Goal: Information Seeking & Learning: Learn about a topic

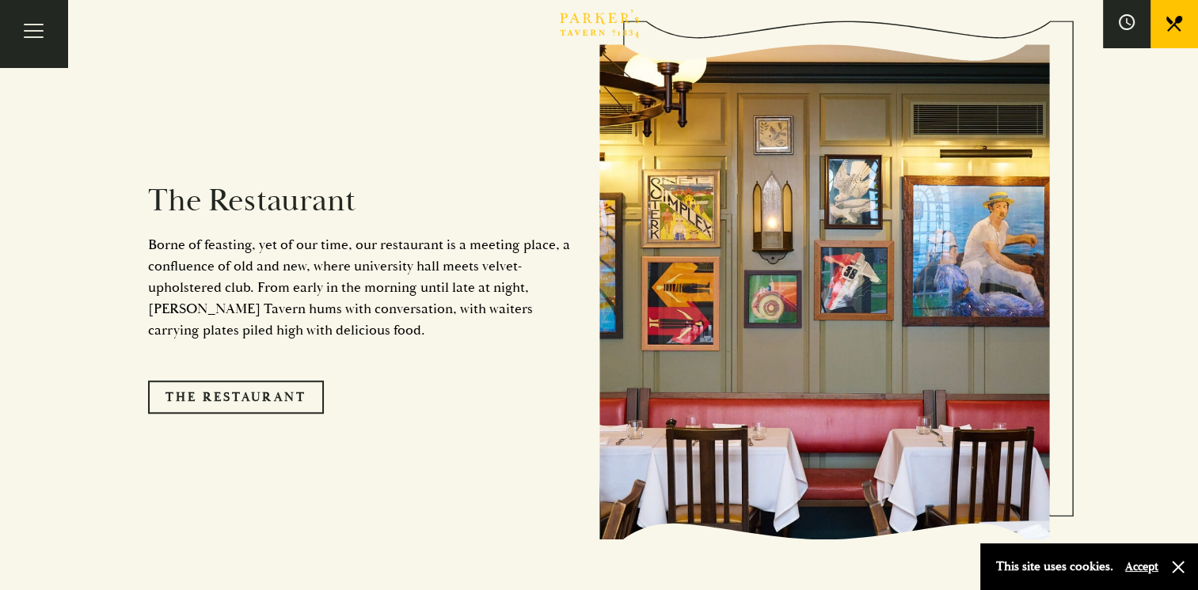
scroll to position [1268, 0]
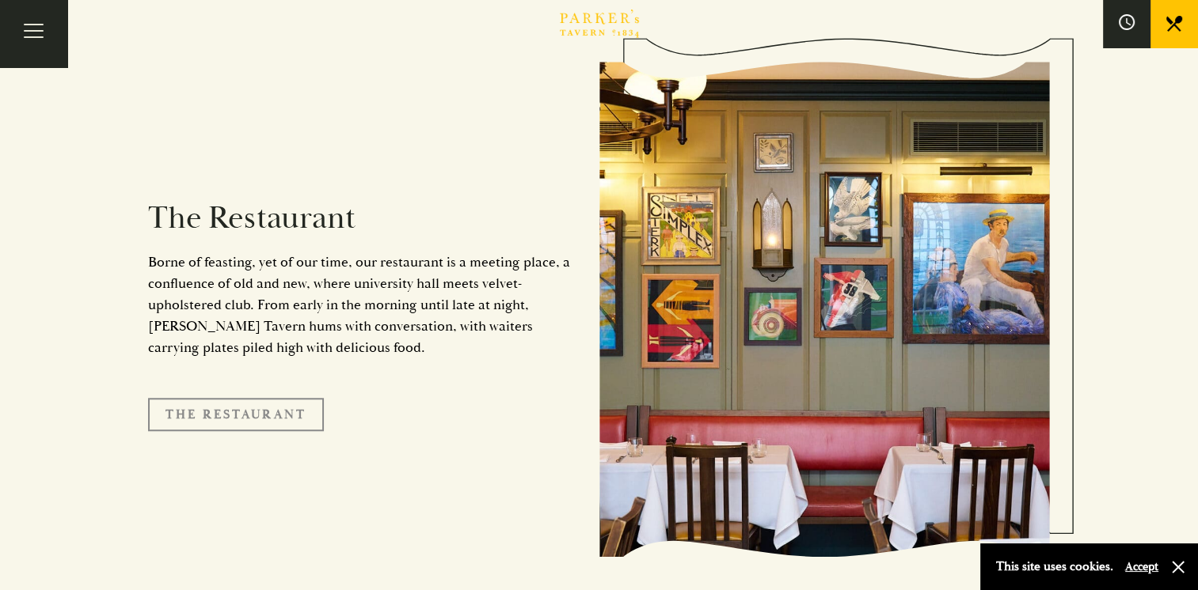
click at [209, 398] on link "The Restaurant" at bounding box center [236, 414] width 176 height 33
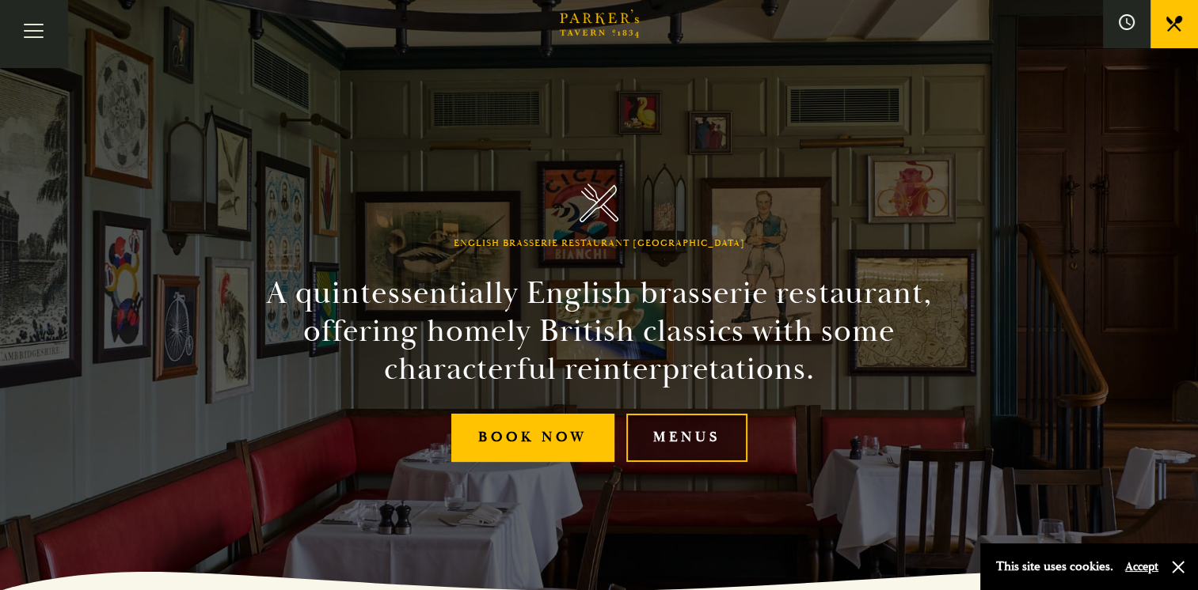
click at [685, 441] on link "Menus" at bounding box center [686, 438] width 121 height 48
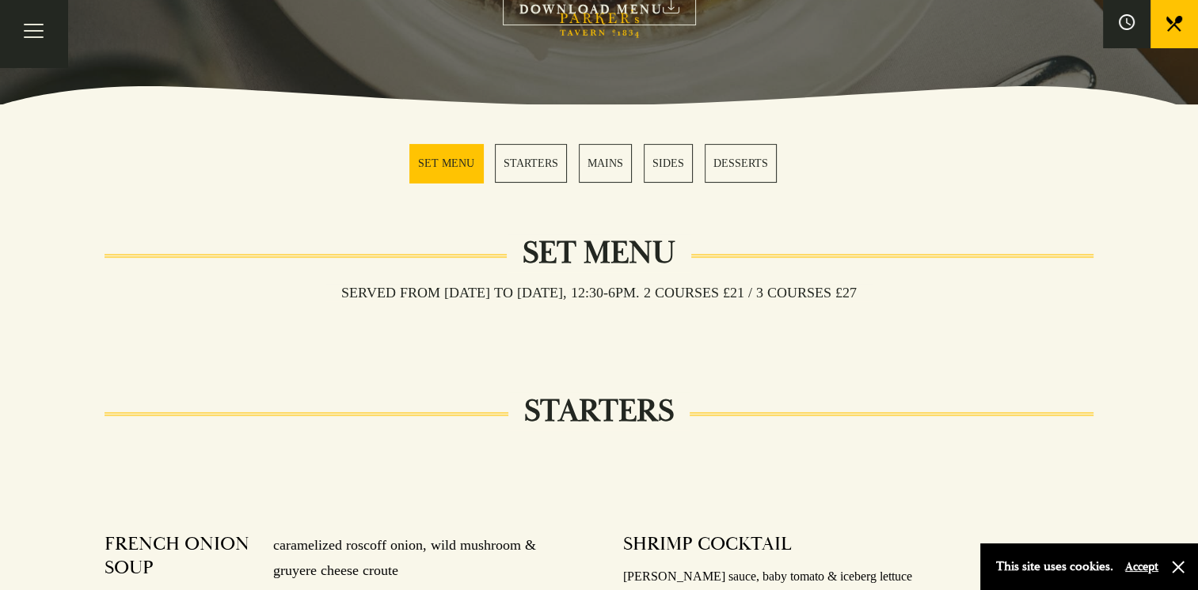
scroll to position [356, 0]
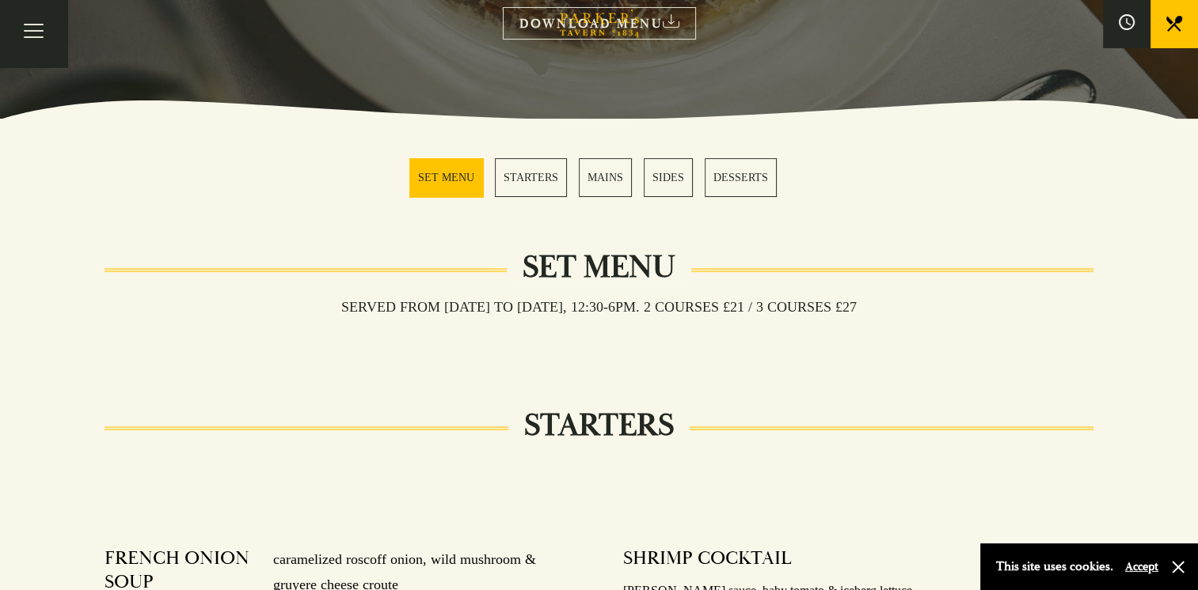
click at [538, 173] on link "STARTERS" at bounding box center [531, 177] width 72 height 39
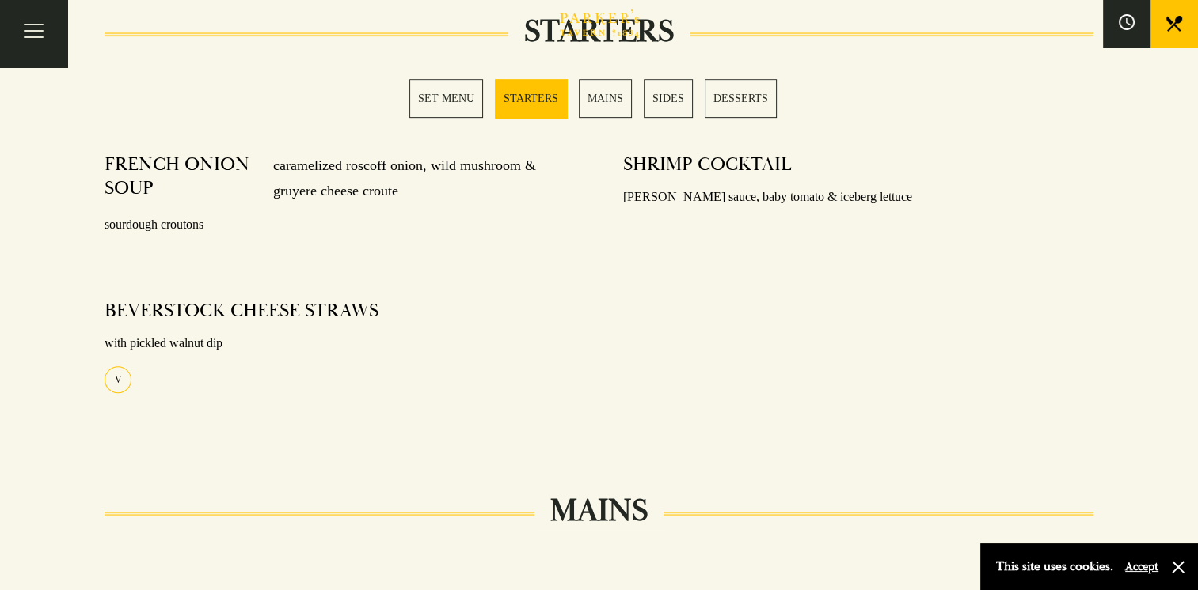
scroll to position [782, 0]
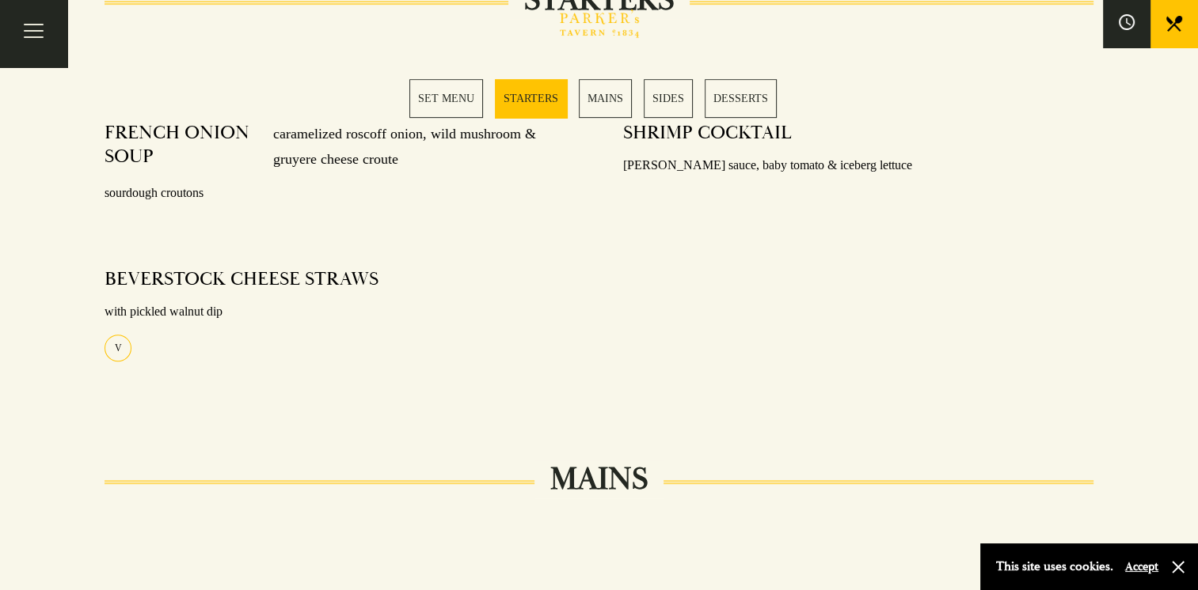
click at [604, 97] on link "MAINS" at bounding box center [605, 98] width 53 height 39
